Goal: Task Accomplishment & Management: Use online tool/utility

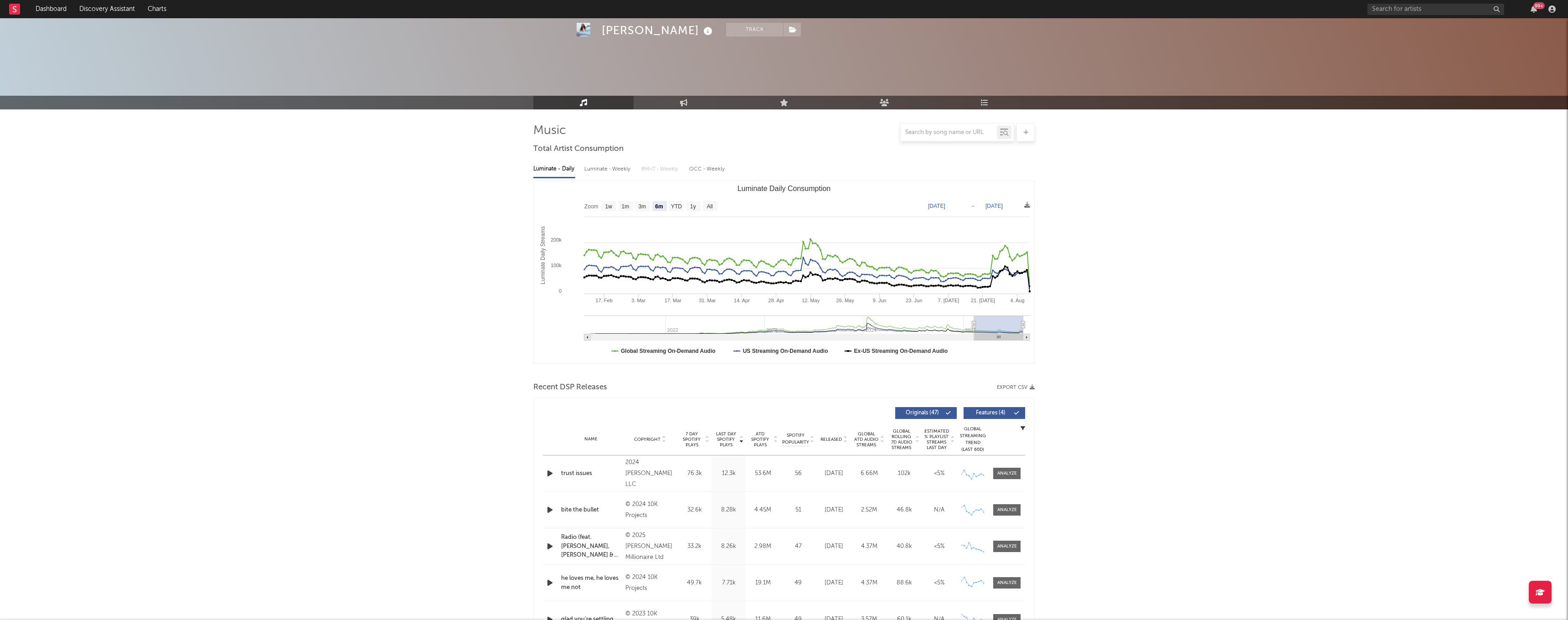
select select "6m"
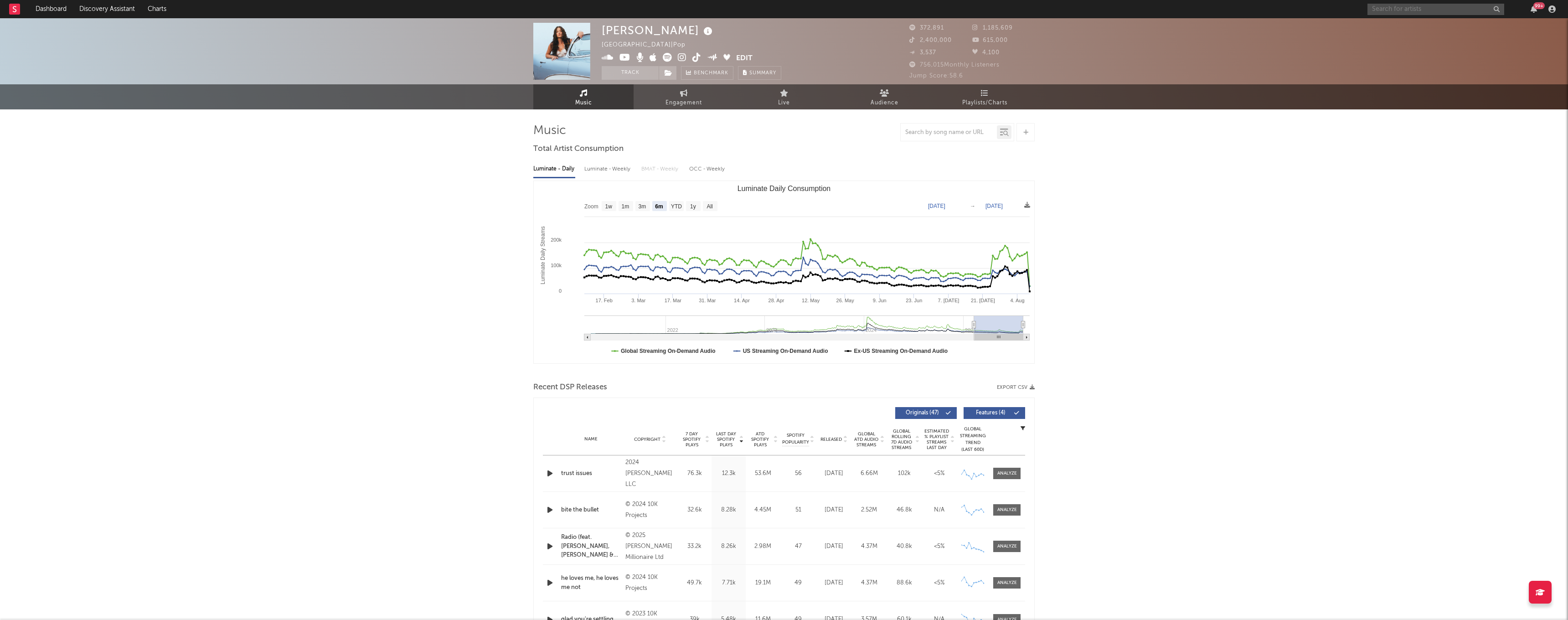
click at [1443, 6] on input "text" at bounding box center [1436, 9] width 137 height 12
type input "[PERSON_NAME]"
click at [1436, 37] on div at bounding box center [1449, 35] width 100 height 5
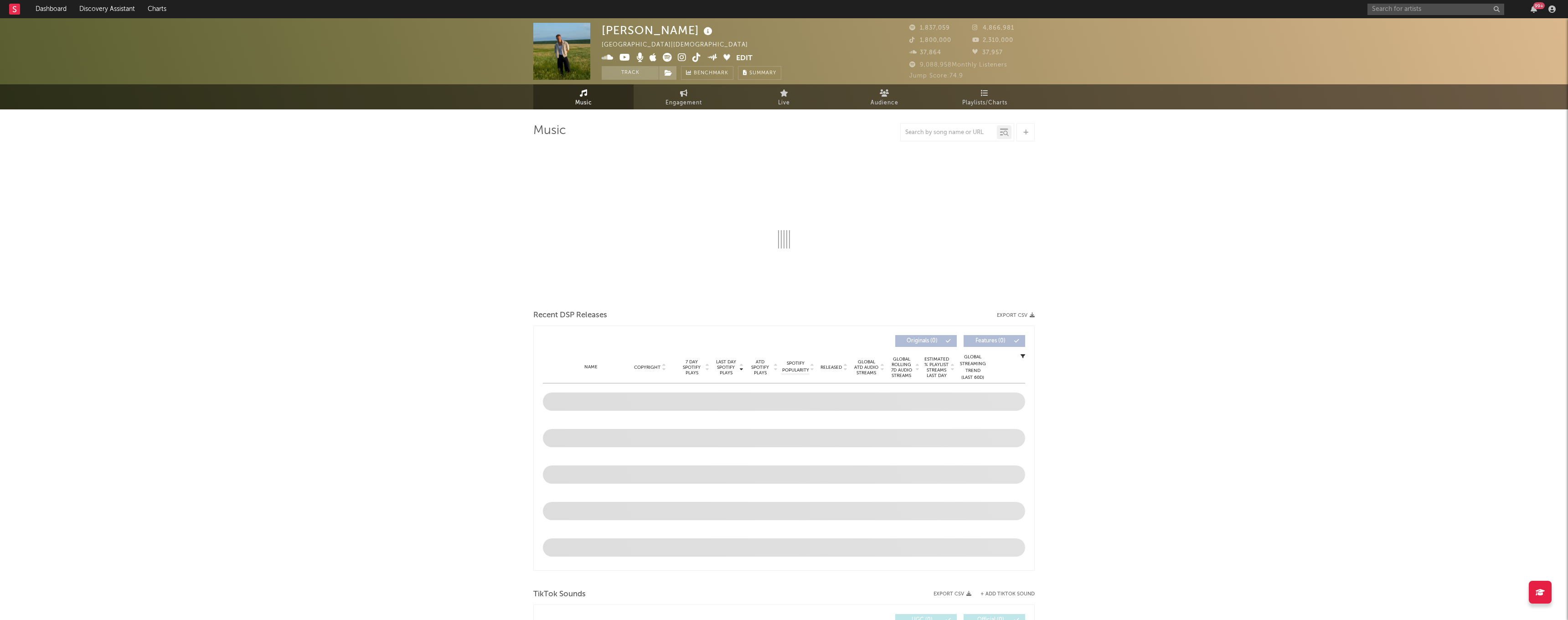
select select "6m"
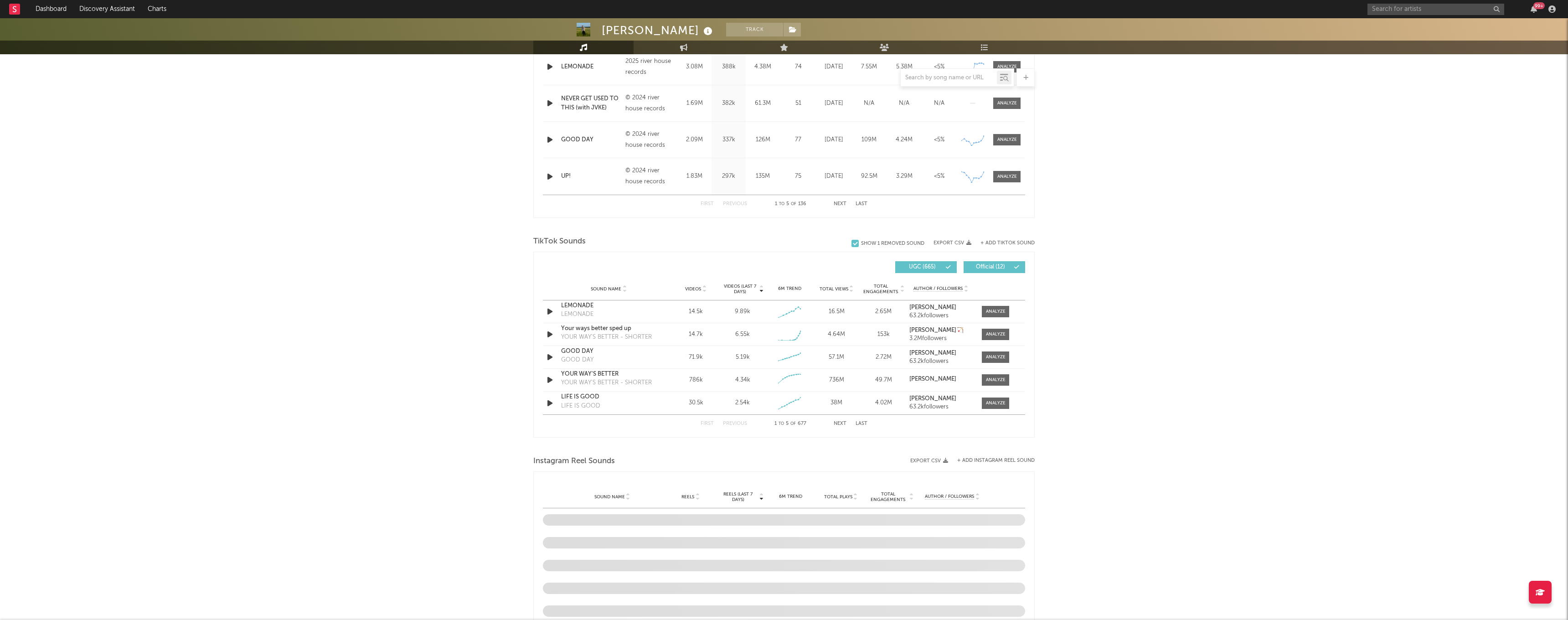
scroll to position [537, 0]
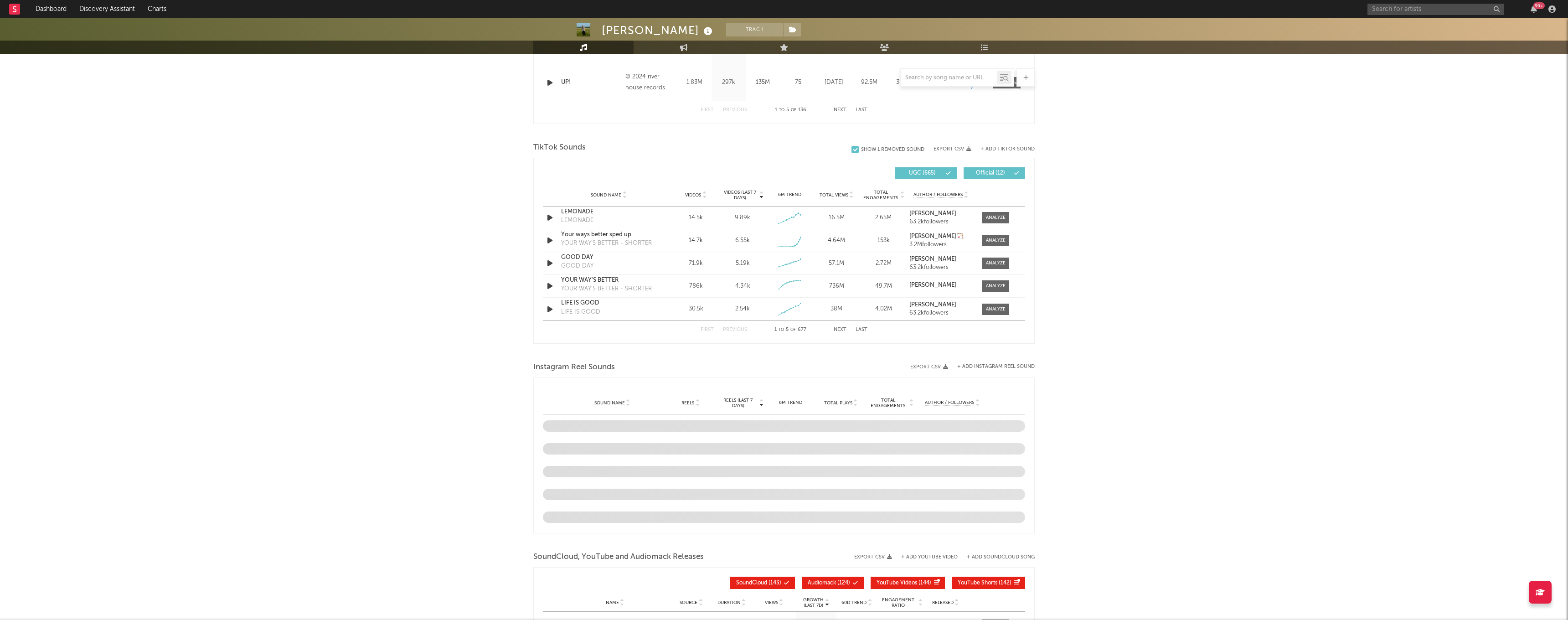
click at [838, 331] on button "Next" at bounding box center [840, 330] width 13 height 5
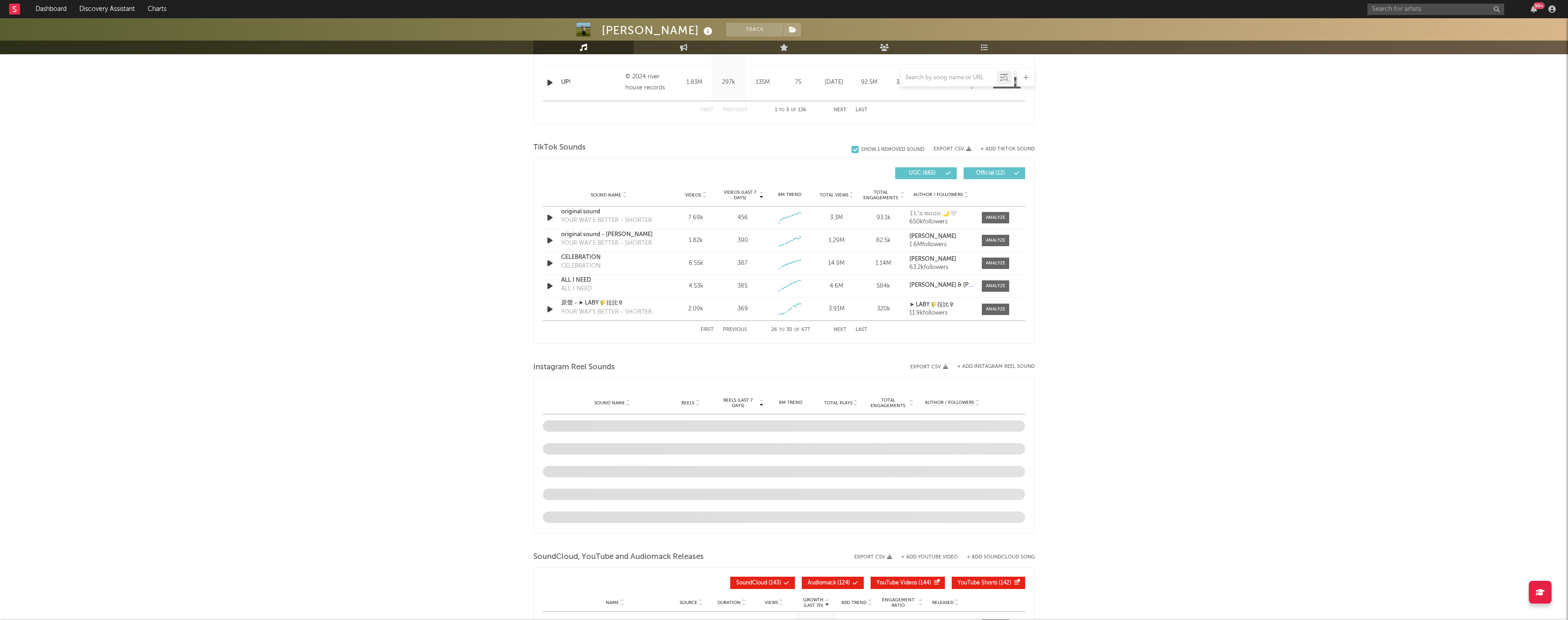
click at [838, 331] on button "Next" at bounding box center [840, 330] width 13 height 5
click at [1000, 147] on button "+ Add TikTok Sound" at bounding box center [1007, 149] width 54 height 5
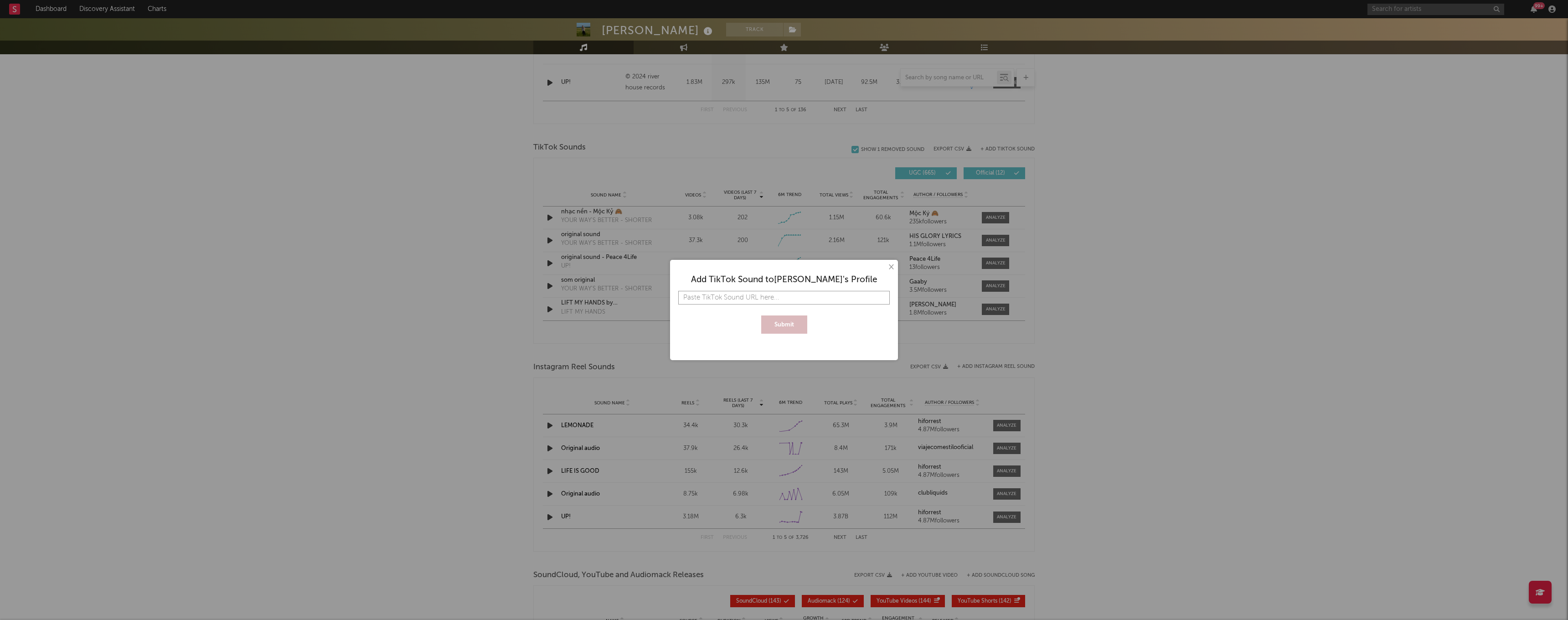
paste input "[URL][DOMAIN_NAME]"
type input "[URL][DOMAIN_NAME]"
click at [784, 325] on button "Submit" at bounding box center [785, 325] width 46 height 18
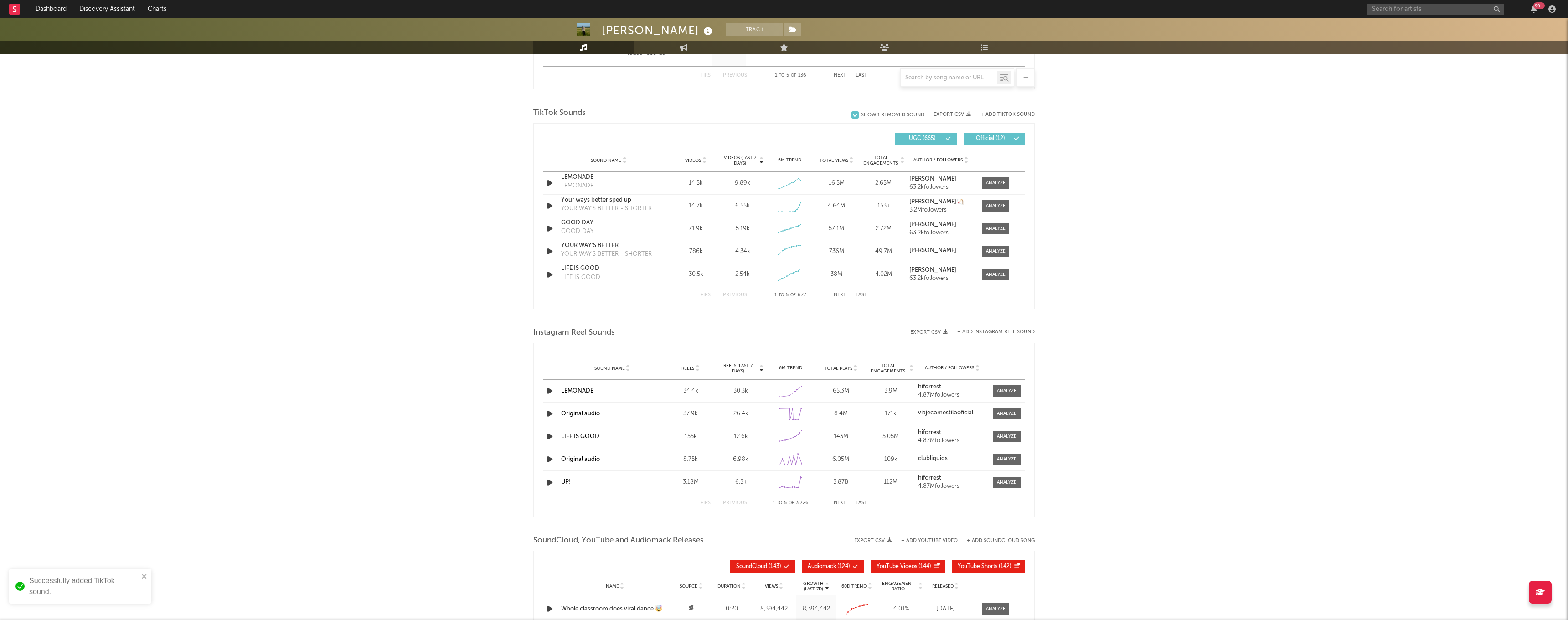
scroll to position [569, 0]
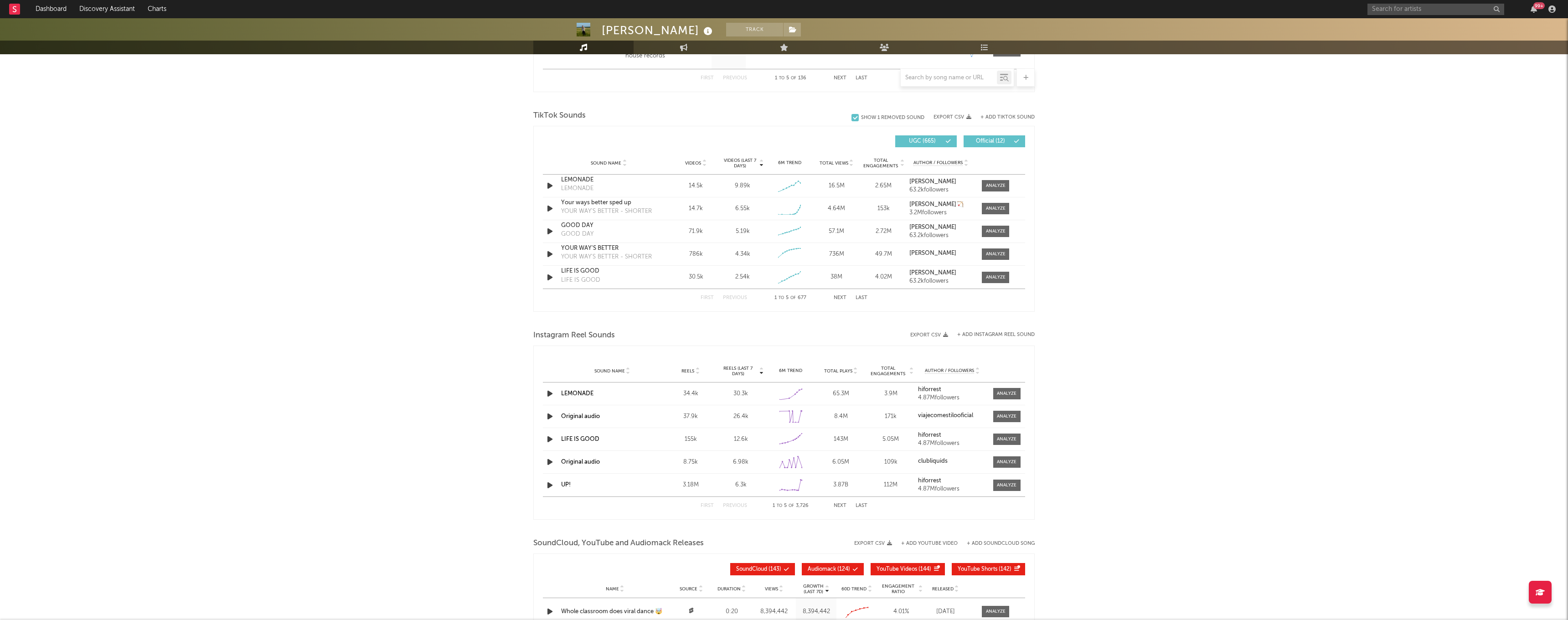
click at [841, 295] on div "First Previous 1 to 5 of 677 Next Last" at bounding box center [784, 298] width 167 height 18
click at [838, 297] on button "Next" at bounding box center [840, 298] width 13 height 5
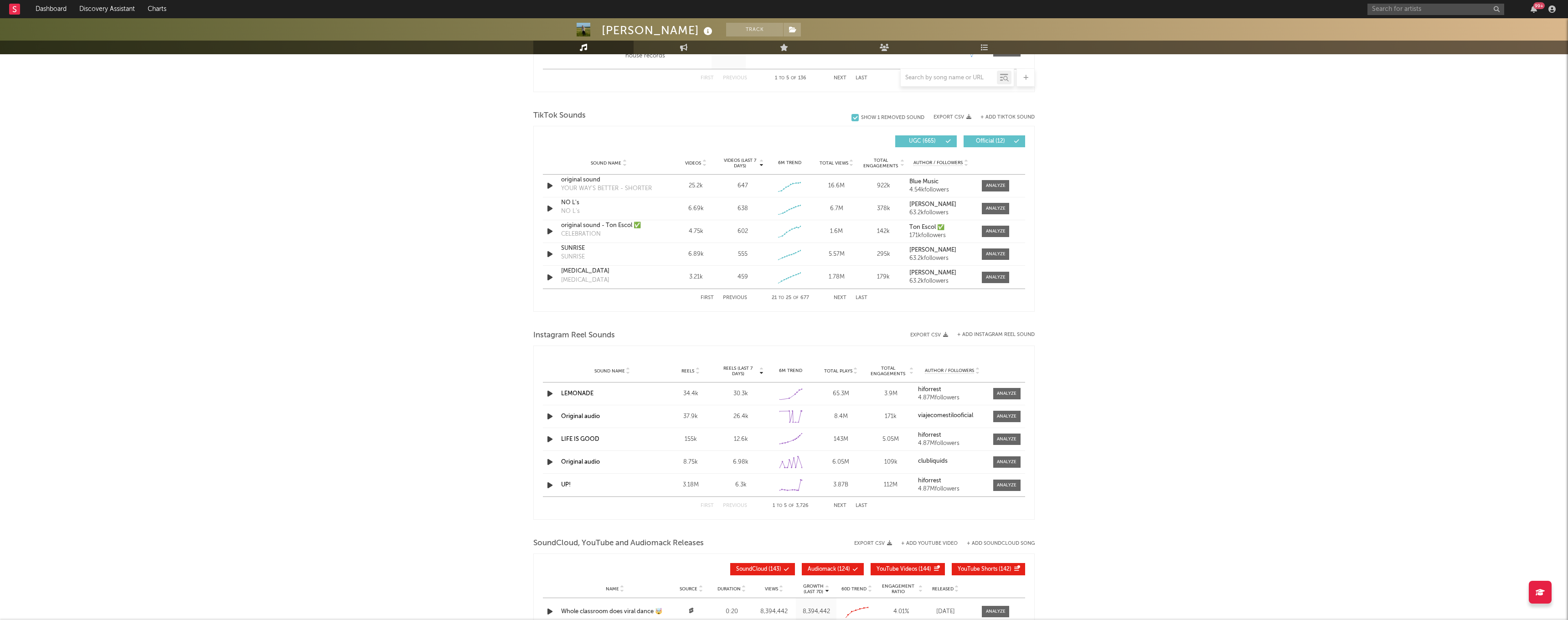
click at [838, 297] on button "Next" at bounding box center [840, 298] width 13 height 5
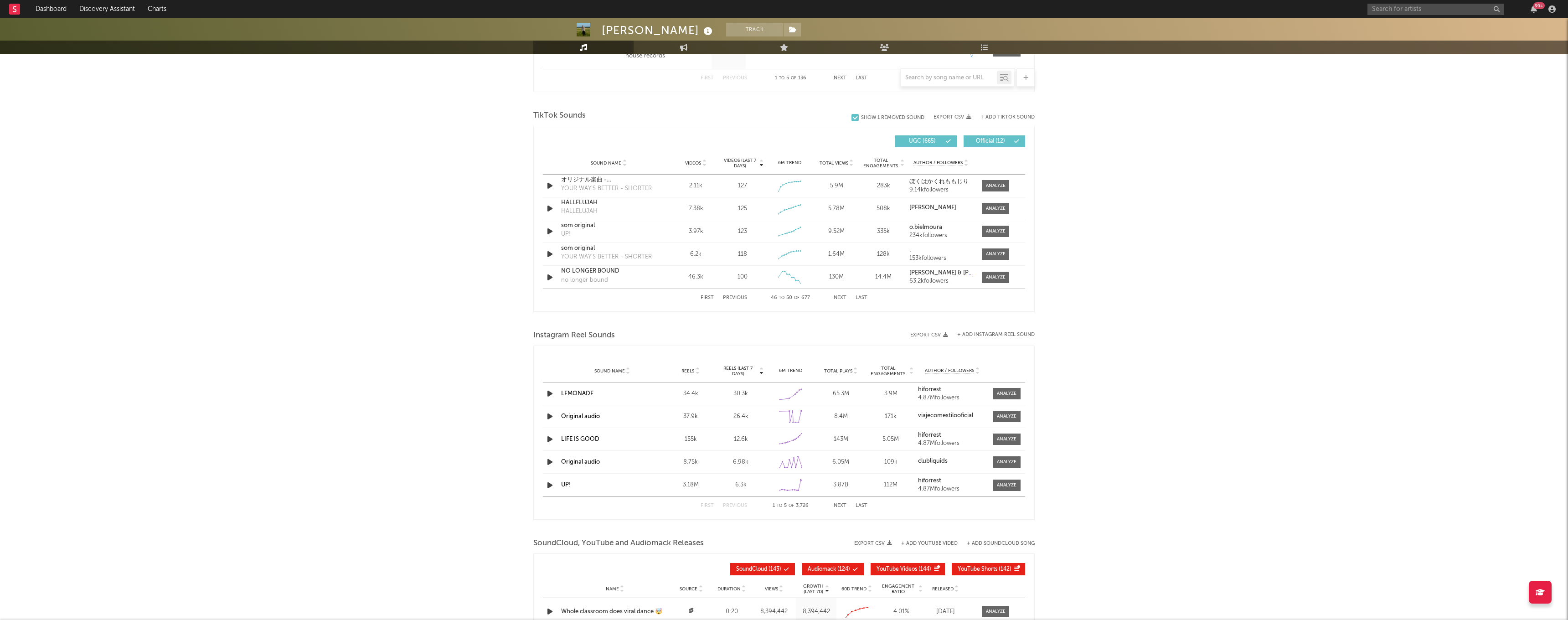
click at [838, 297] on button "Next" at bounding box center [840, 298] width 13 height 5
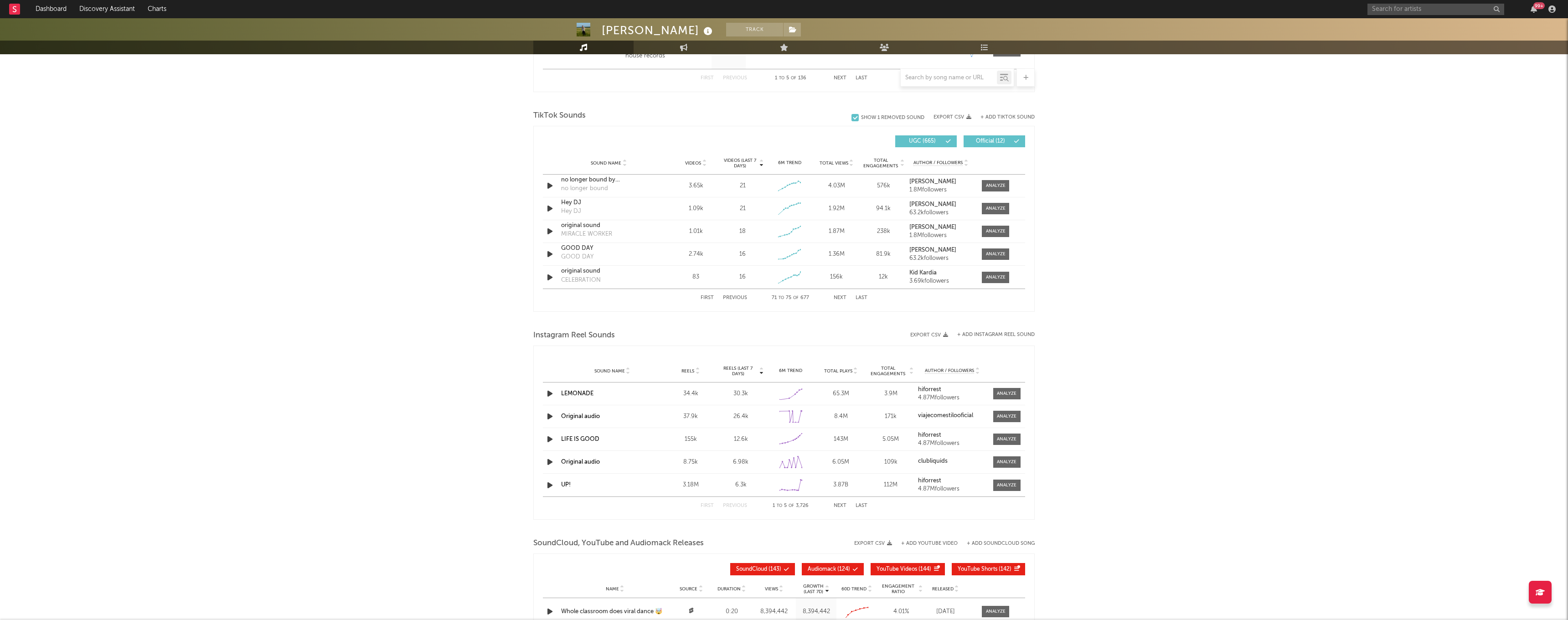
click at [838, 297] on button "Next" at bounding box center [840, 298] width 13 height 5
click at [838, 298] on button "Next" at bounding box center [840, 298] width 13 height 5
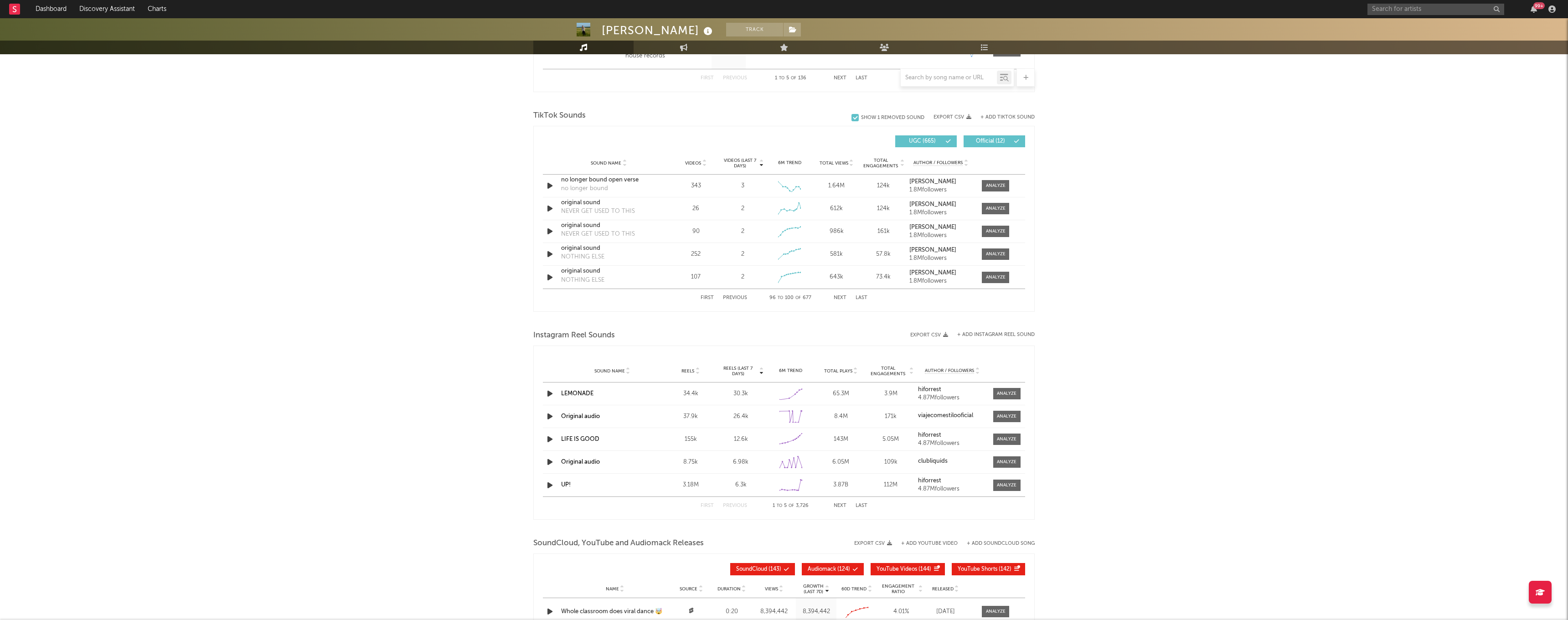
click at [838, 298] on button "Next" at bounding box center [840, 298] width 13 height 5
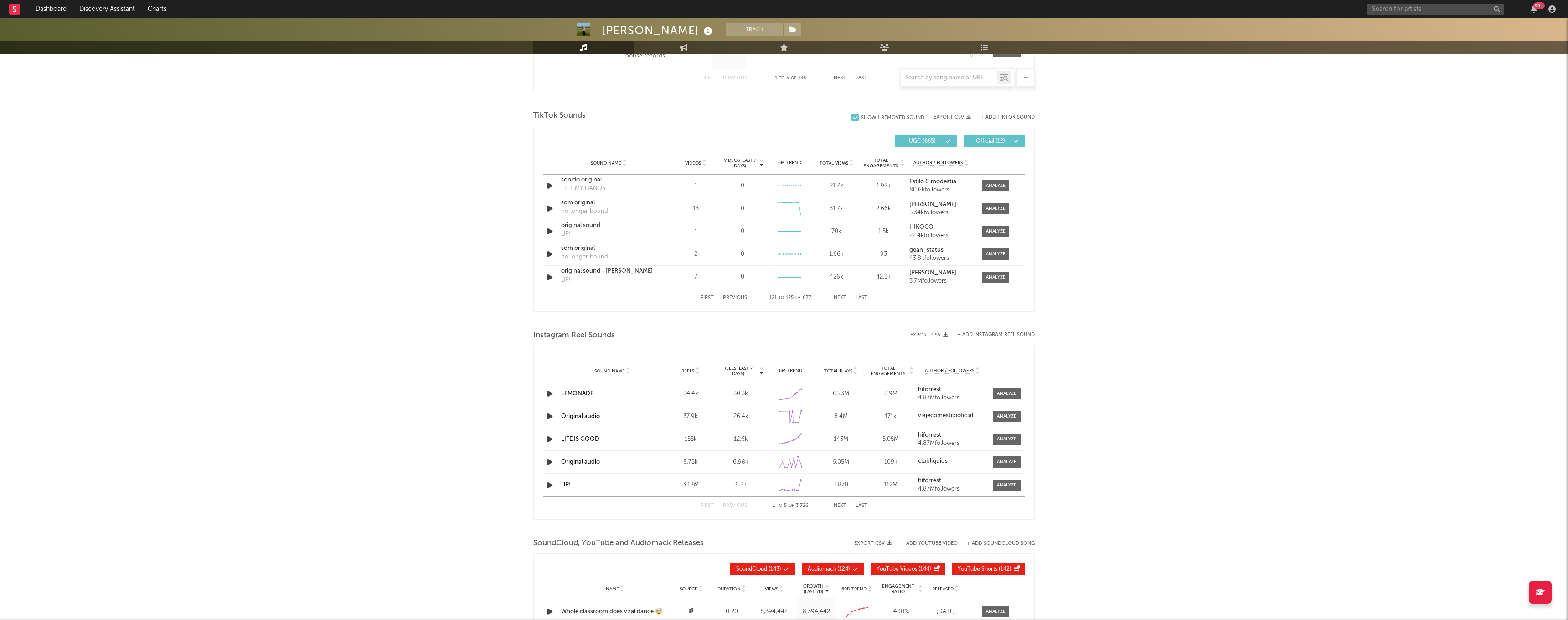
click at [838, 298] on button "Next" at bounding box center [840, 298] width 13 height 5
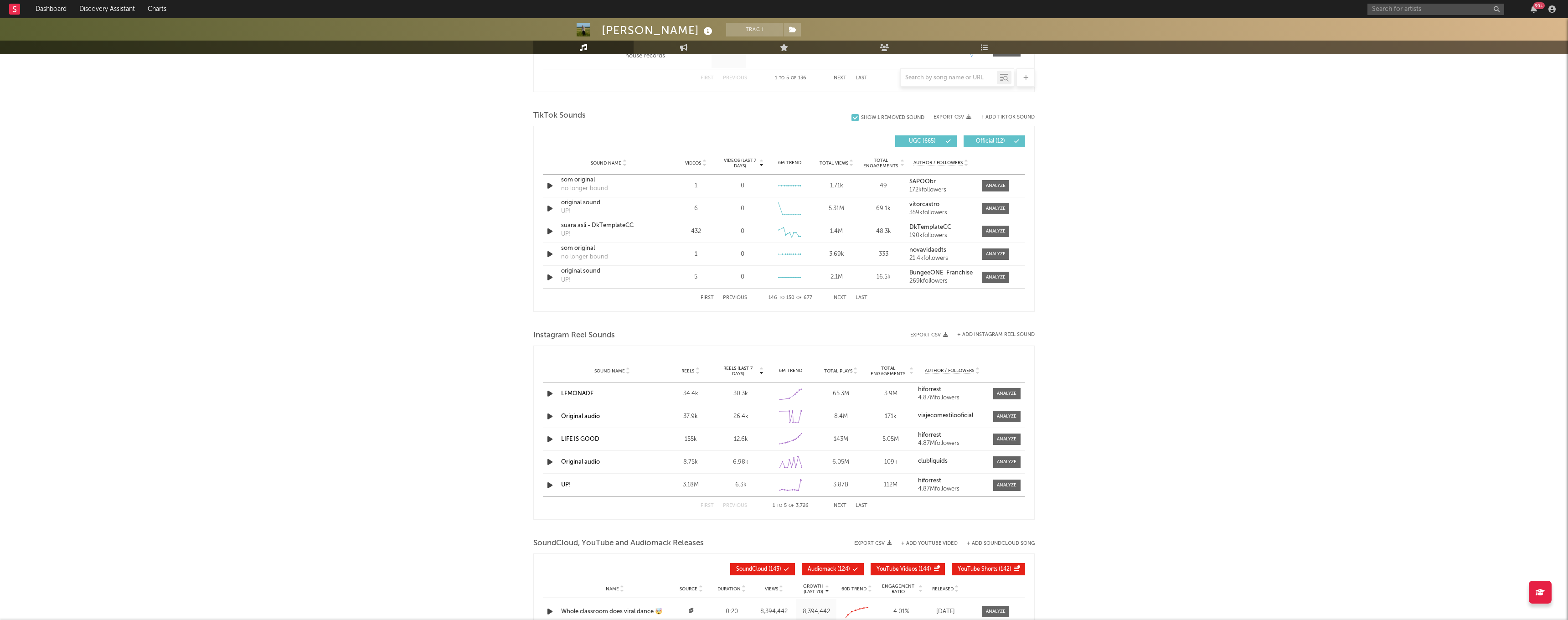
click at [838, 298] on button "Next" at bounding box center [840, 298] width 13 height 5
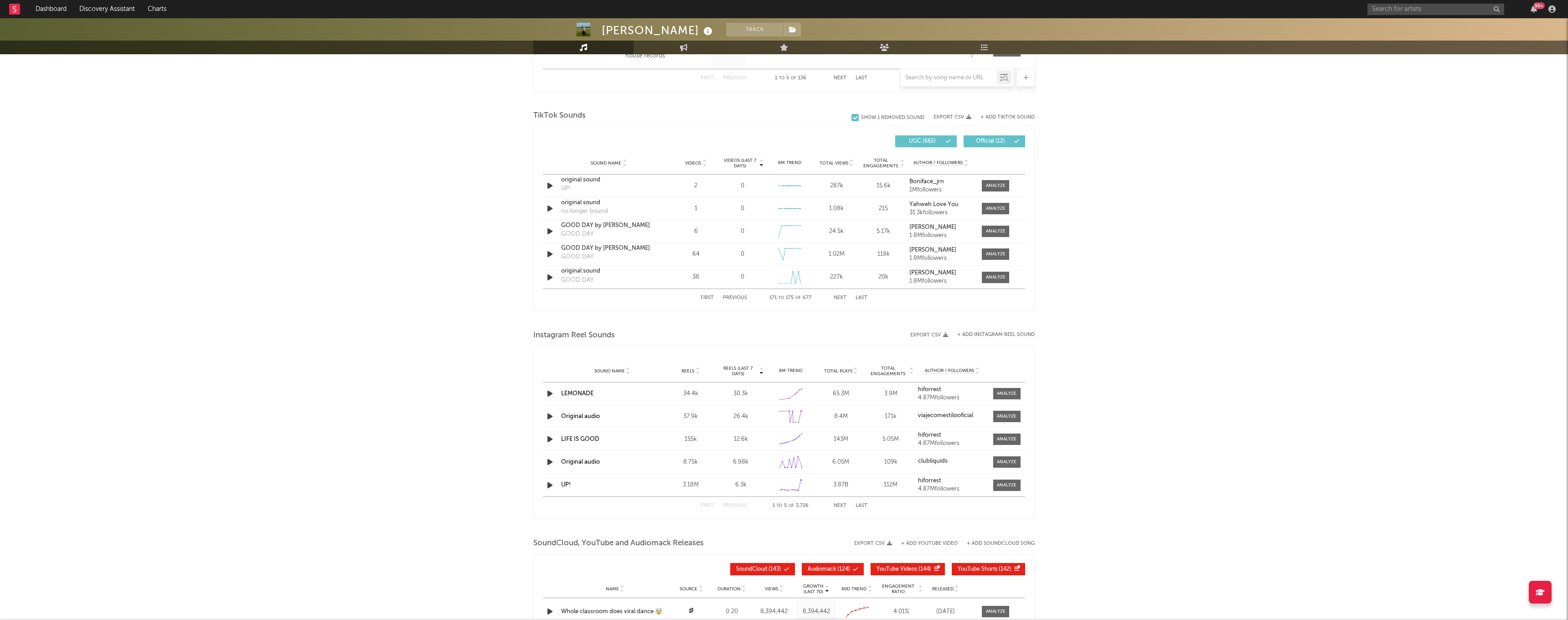
click at [838, 298] on button "Next" at bounding box center [840, 298] width 13 height 5
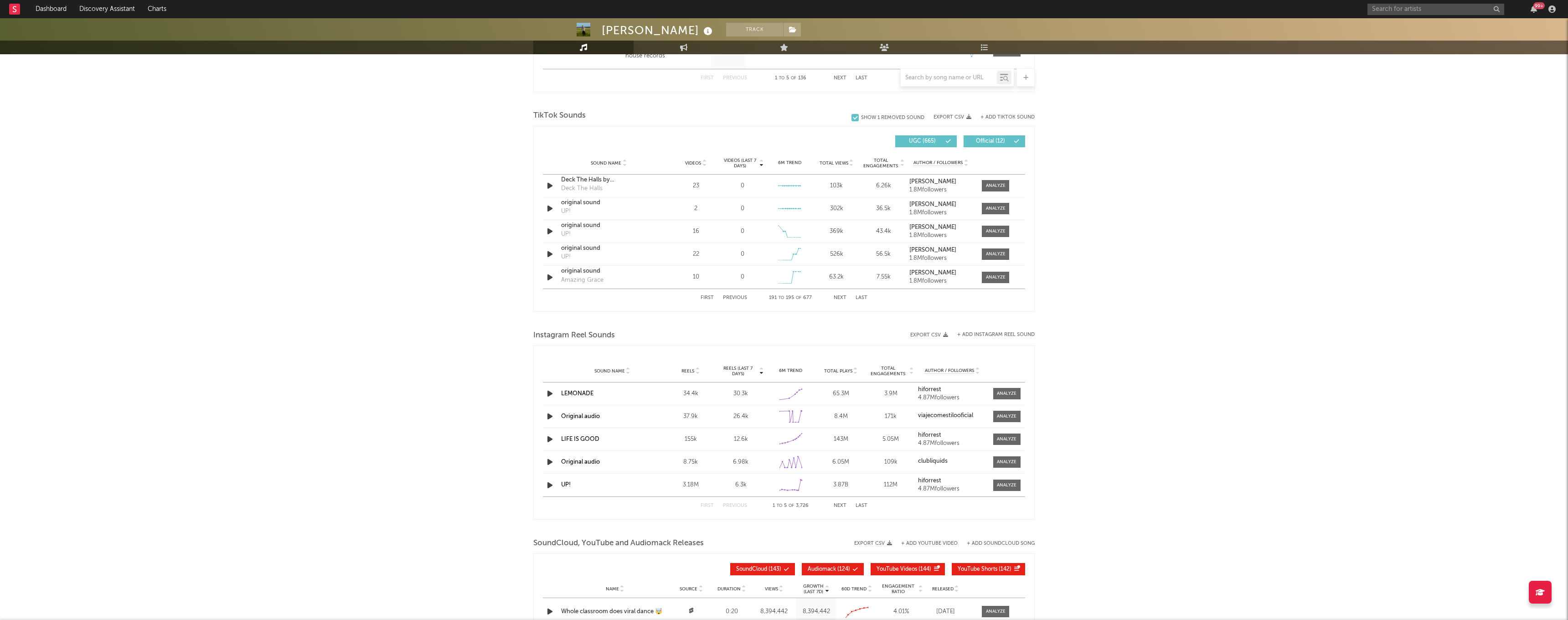
click at [838, 298] on button "Next" at bounding box center [840, 298] width 13 height 5
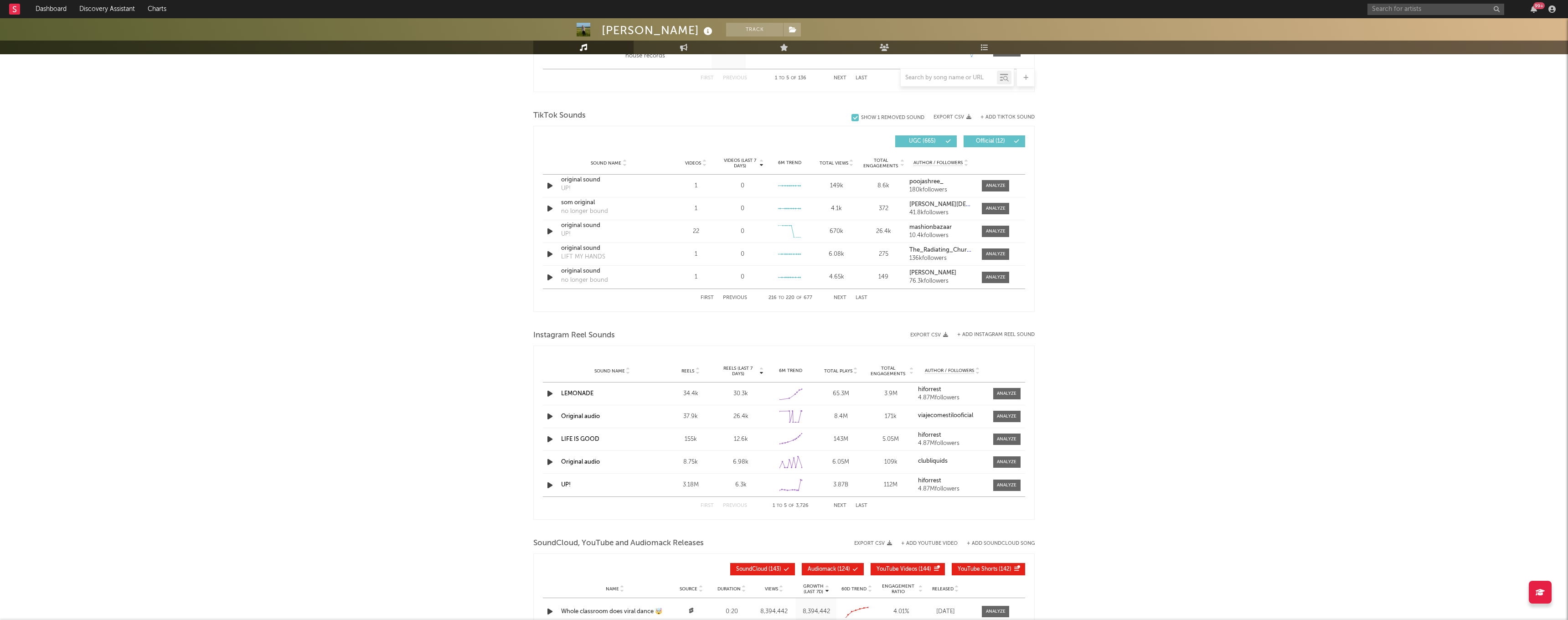
click at [838, 298] on button "Next" at bounding box center [840, 298] width 13 height 5
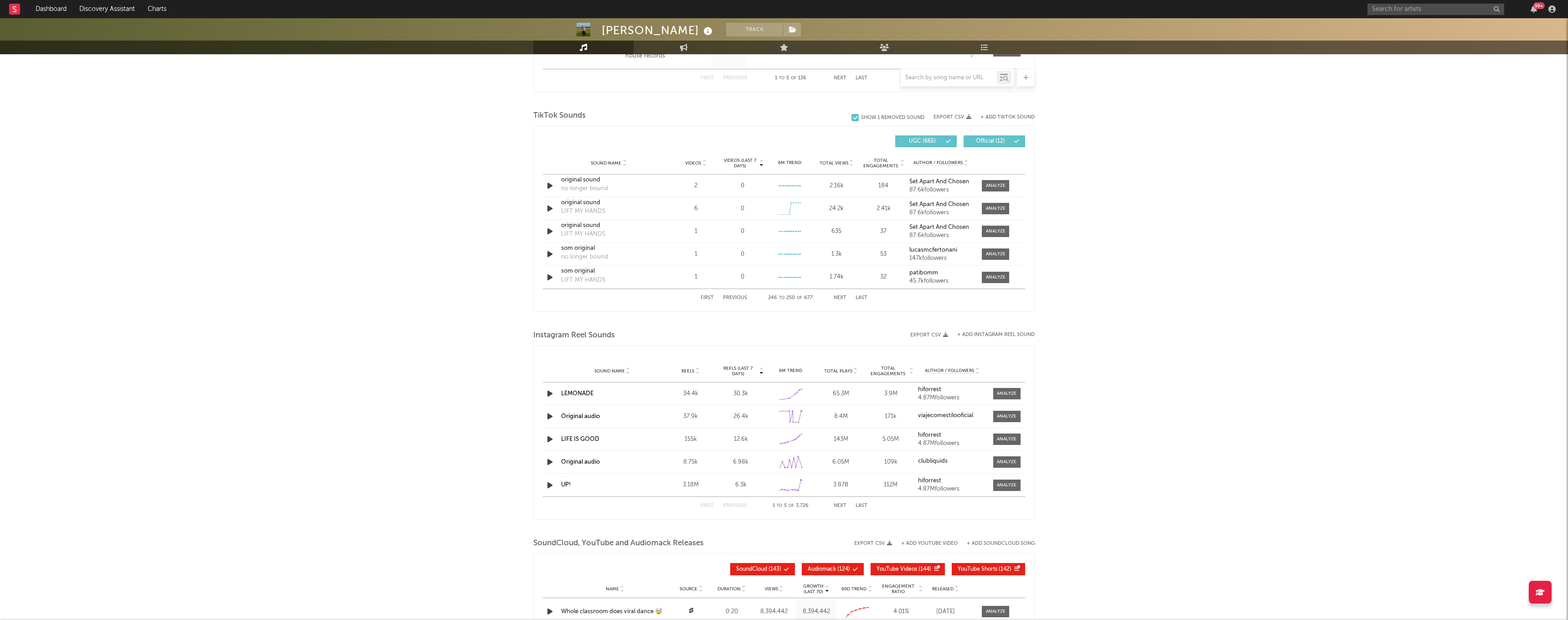
click at [838, 298] on button "Next" at bounding box center [840, 298] width 13 height 5
click at [864, 295] on div "First Previous 251 to 255 of 677 Next Last" at bounding box center [784, 298] width 167 height 18
click at [864, 298] on button "Last" at bounding box center [861, 298] width 12 height 5
click at [593, 184] on div "original sound" at bounding box center [609, 186] width 96 height 9
click at [734, 298] on button "Previous" at bounding box center [735, 298] width 24 height 5
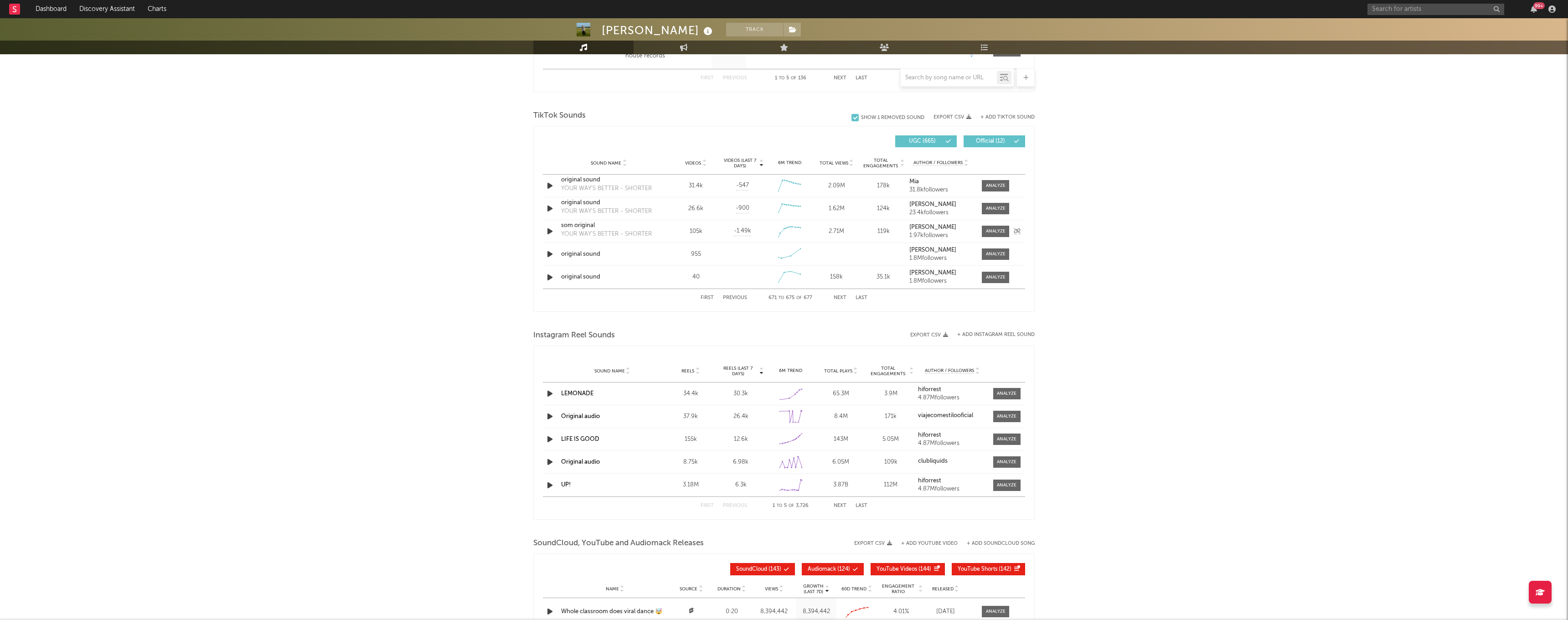
click at [547, 230] on icon "button" at bounding box center [550, 231] width 10 height 12
click at [551, 256] on icon "button" at bounding box center [550, 254] width 10 height 12
click at [997, 252] on div at bounding box center [996, 254] width 19 height 7
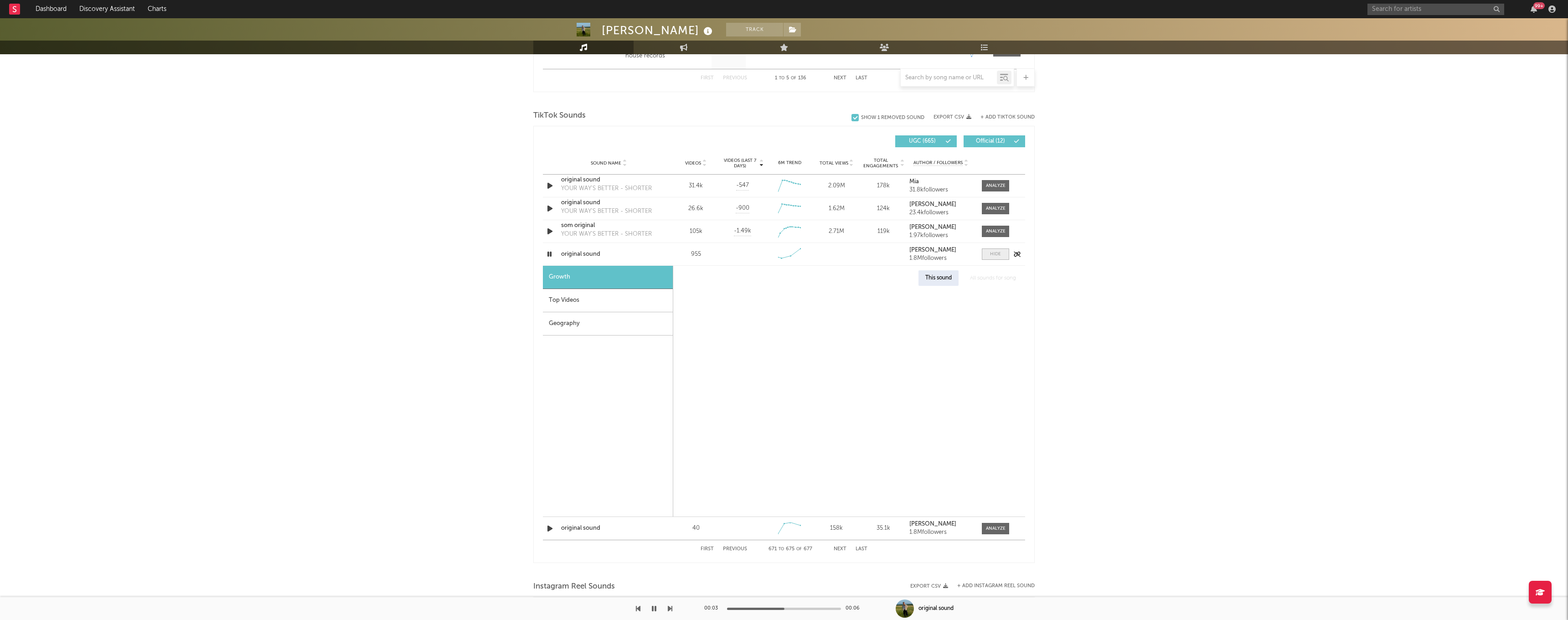
select select "1w"
